Goal: Transaction & Acquisition: Download file/media

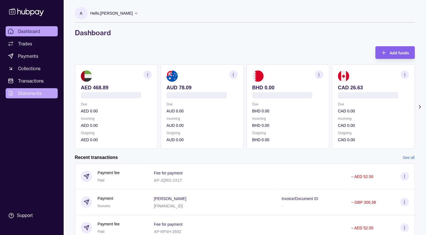
click at [35, 92] on span "Statements" at bounding box center [30, 93] width 24 height 7
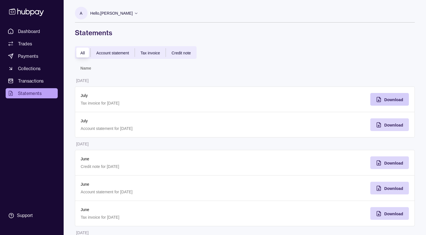
click at [398, 100] on span "Download" at bounding box center [393, 99] width 19 height 5
click at [395, 124] on span "Download" at bounding box center [393, 125] width 19 height 5
